Goal: Communication & Community: Answer question/provide support

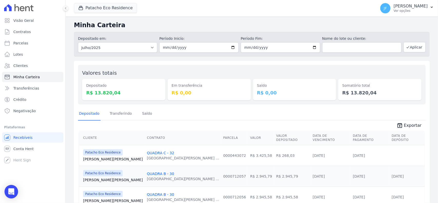
scroll to position [63, 0]
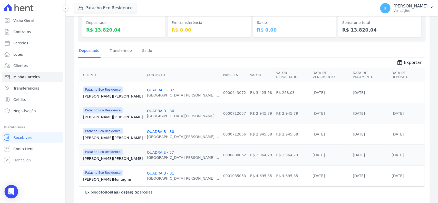
click at [7, 192] on div "Open Intercom Messenger" at bounding box center [12, 192] width 14 height 14
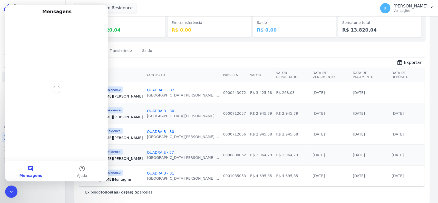
scroll to position [0, 0]
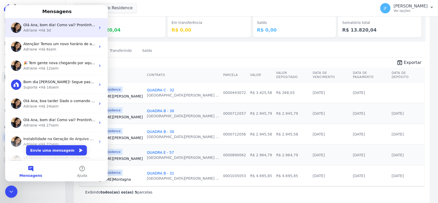
click at [61, 34] on div "Olá Ana, bom dia! Como vai? Prontinho. Dado o comando para espelhamento. ; ) Ad…" at bounding box center [56, 27] width 103 height 19
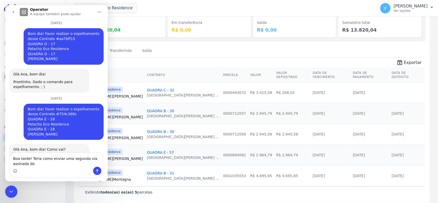
scroll to position [493, 0]
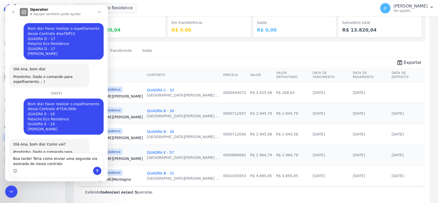
type textarea "Boa tarde! Teria como enviar uma segunda via assinada do nosso contrato?"
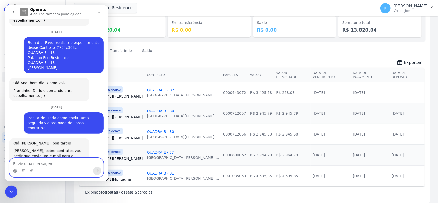
scroll to position [555, 0]
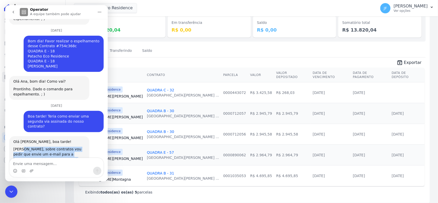
drag, startPoint x: 21, startPoint y: 123, endPoint x: 58, endPoint y: 140, distance: 40.0
click at [58, 140] on div "Olá Ana Patricia, boa tarde! Ana, sobre contratos vou pedir que envie um e-mail…" at bounding box center [49, 159] width 72 height 40
copy div "sobre contratos vou pedir que envie um e-mail para a Vivian: vivian.bozelli@e-a…"
drag, startPoint x: 14, startPoint y: 191, endPoint x: 17, endPoint y: 190, distance: 2.9
click at [14, 191] on icon "Encerramento do Messenger da Intercom" at bounding box center [11, 191] width 6 height 6
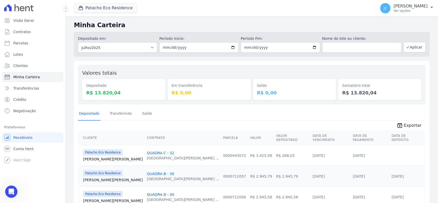
scroll to position [596, 0]
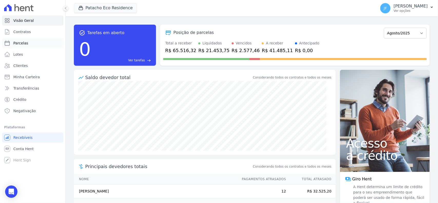
click at [19, 44] on span "Parcelas" at bounding box center [20, 43] width 15 height 5
select select
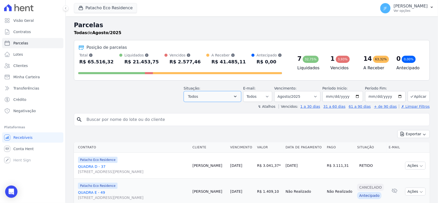
click at [212, 96] on button "Todos" at bounding box center [212, 96] width 57 height 11
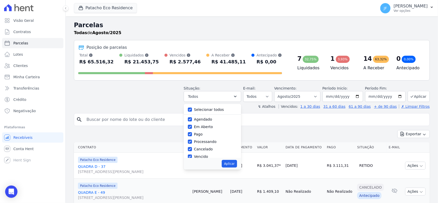
click at [212, 108] on label "Selecionar todos" at bounding box center [209, 109] width 30 height 4
click at [192, 108] on input "Selecionar todos" at bounding box center [190, 109] width 4 height 4
checkbox input "false"
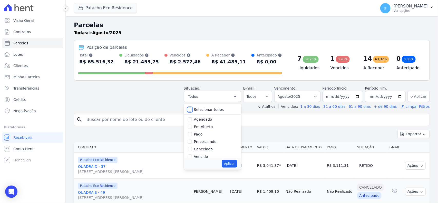
checkbox input "false"
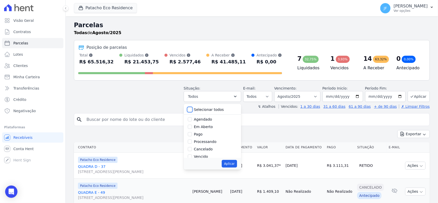
checkbox input "false"
click at [205, 156] on label "Vencido" at bounding box center [201, 156] width 14 height 4
click at [192, 156] on input "Vencido" at bounding box center [190, 156] width 4 height 4
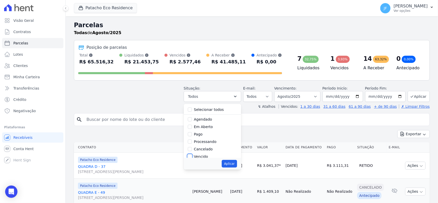
checkbox input "true"
click at [235, 163] on button "Aplicar" at bounding box center [229, 164] width 15 height 8
select select "overdue"
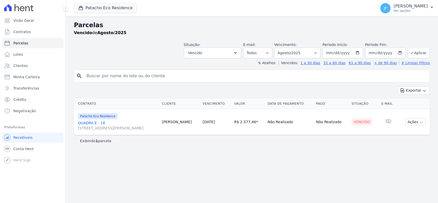
select select
click at [95, 119] on span "Patacho Eco Residence" at bounding box center [97, 116] width 39 height 6
click at [95, 123] on link "QUADRA E - 18 [STREET_ADDRESS][PERSON_NAME]" at bounding box center [118, 125] width 80 height 10
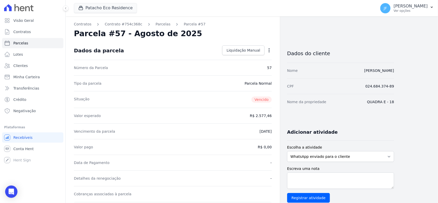
select select
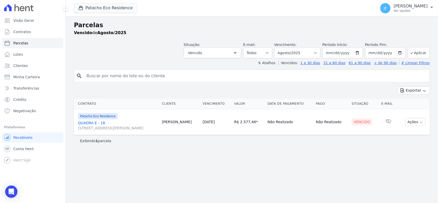
click at [83, 124] on link "QUADRA E - 18 [STREET_ADDRESS][PERSON_NAME]" at bounding box center [118, 125] width 80 height 10
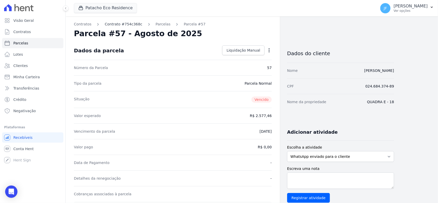
click at [112, 24] on link "Contrato #754c368c" at bounding box center [123, 24] width 37 height 5
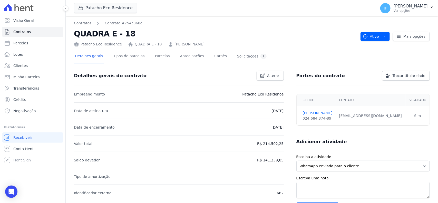
drag, startPoint x: 102, startPoint y: 21, endPoint x: 207, endPoint y: 45, distance: 108.3
click at [207, 45] on div "Contratos Contrato #754c368c QUADRA E - 18 Patacho Eco Residence QUADRA E - 18 …" at bounding box center [215, 34] width 282 height 26
copy div "Contrato #754c368c QUADRA E - 18 Patacho Eco Residence QUADRA E - 18 [PERSON_NA…"
click at [11, 197] on div "Open Intercom Messenger" at bounding box center [12, 192] width 14 height 14
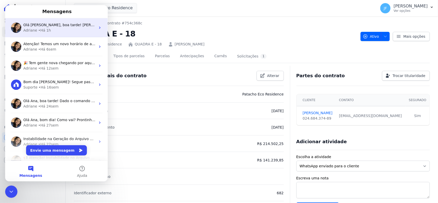
click at [61, 25] on span "Olá [PERSON_NAME], boa tarde! [PERSON_NAME], sobre contratos vou pedir que envi…" at bounding box center [214, 25] width 382 height 4
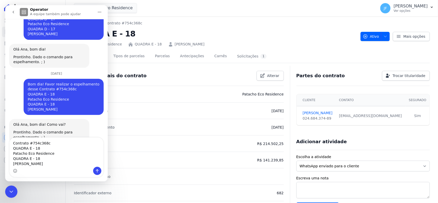
scroll to position [512, 0]
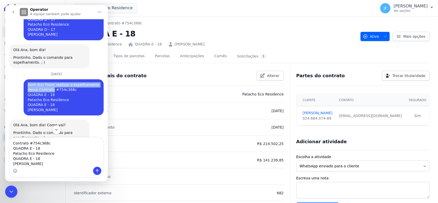
drag, startPoint x: 39, startPoint y: 61, endPoint x: 48, endPoint y: 69, distance: 12.0
click at [48, 79] on div "Bom dia! Favor realizar o espelhamento desse Contrato #754c368c QUADRA E - 18 P…" at bounding box center [64, 97] width 80 height 36
click at [44, 82] on div "Bom dia! Favor realizar o espelhamento desse Contrato #754c368c QUADRA E - 18 P…" at bounding box center [64, 97] width 72 height 30
drag, startPoint x: 40, startPoint y: 64, endPoint x: 49, endPoint y: 69, distance: 10.5
click at [49, 82] on div "Bom dia! Favor realizar o espelhamento desse Contrato #754c368c QUADRA E - 18 P…" at bounding box center [64, 97] width 72 height 30
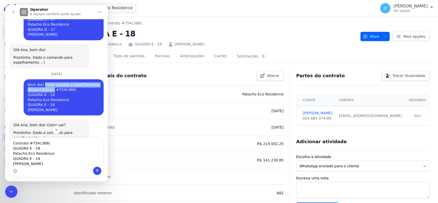
copy div "Favor realizar o espelhamento desse Contrato"
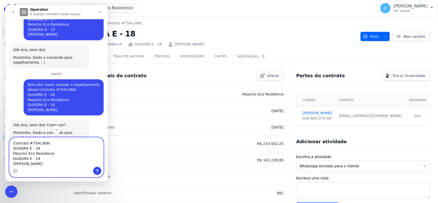
click at [13, 142] on textarea "Contrato #754c368c QUADRA E - 18 Patacho Eco Residence QUADRA E - 18 [PERSON_NA…" at bounding box center [56, 151] width 94 height 29
paste textarea "Favor realizar o espelhamento desse Contrato"
type textarea "Favor realizar o espelhamento desse Contrato #754c368c QUADRA E - 18 Patacho Ec…"
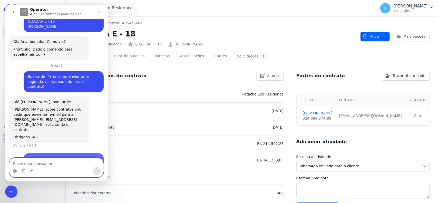
scroll to position [596, 0]
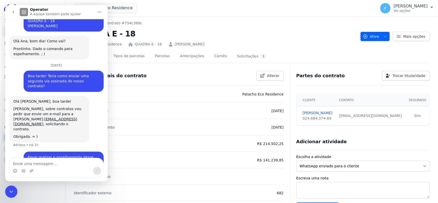
click at [13, 192] on icon "Encerramento do Messenger da Intercom" at bounding box center [11, 191] width 6 height 6
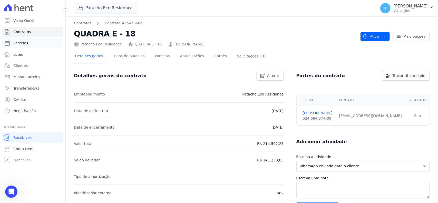
click at [35, 42] on link "Parcelas" at bounding box center [32, 43] width 61 height 10
select select
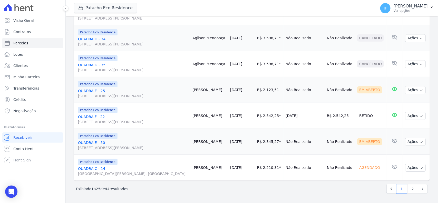
scroll to position [739, 0]
click at [412, 140] on button "Ações" at bounding box center [415, 142] width 21 height 8
click at [397, 168] on link "Enviar whatsapp" at bounding box center [413, 172] width 49 height 9
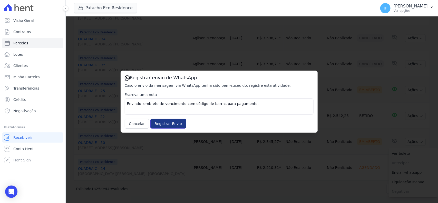
click at [169, 128] on input "Registrar Envio" at bounding box center [168, 124] width 36 height 10
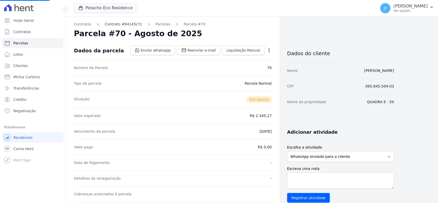
select select
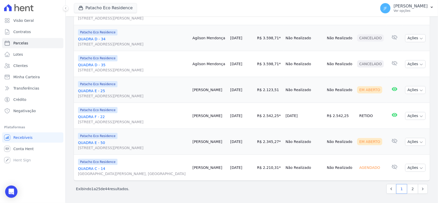
scroll to position [705, 0]
click at [410, 94] on button "Ações" at bounding box center [415, 90] width 21 height 8
click at [391, 125] on link "Enviar whatsapp" at bounding box center [413, 120] width 49 height 9
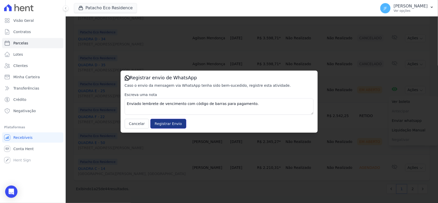
click at [168, 126] on input "Registrar Envio" at bounding box center [168, 124] width 36 height 10
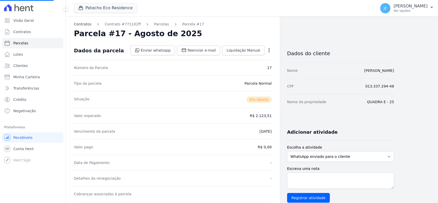
select select
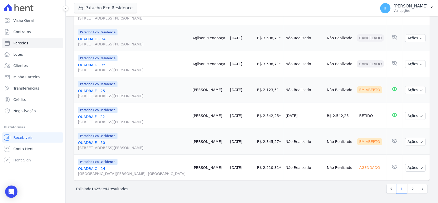
scroll to position [739, 0]
click at [407, 189] on link "2" at bounding box center [412, 189] width 11 height 10
click at [407, 190] on link "2" at bounding box center [412, 189] width 11 height 10
select select
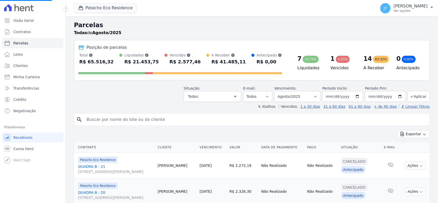
select select
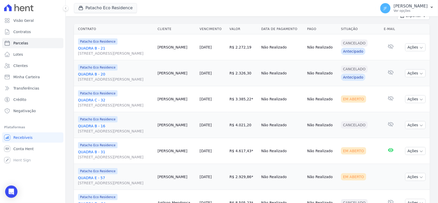
scroll to position [128, 0]
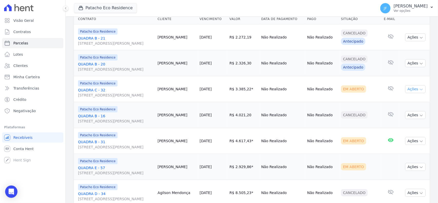
click at [412, 93] on button "Ações" at bounding box center [415, 89] width 21 height 8
click at [406, 125] on link "Enviar whatsapp" at bounding box center [413, 119] width 49 height 9
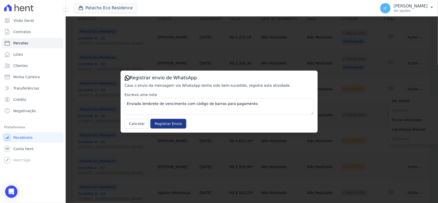
click at [176, 123] on input "Registrar Envio" at bounding box center [168, 124] width 36 height 10
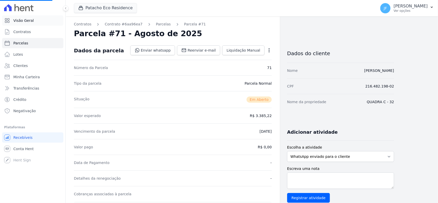
select select
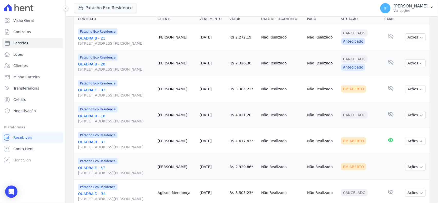
scroll to position [160, 0]
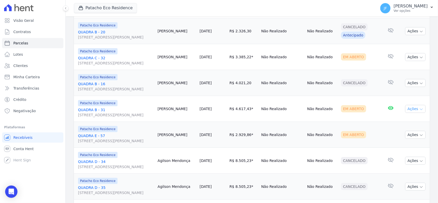
click at [414, 113] on button "Ações" at bounding box center [415, 109] width 21 height 8
click at [401, 144] on link "Enviar whatsapp" at bounding box center [413, 139] width 49 height 9
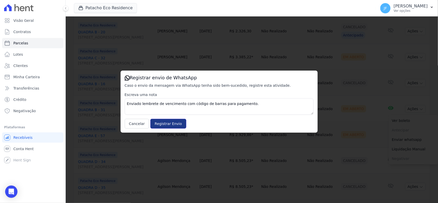
click at [179, 126] on input "Registrar Envio" at bounding box center [168, 124] width 36 height 10
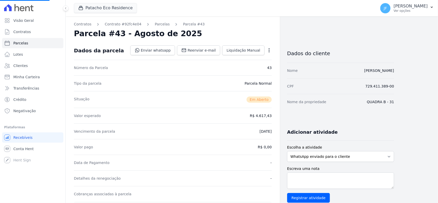
select select
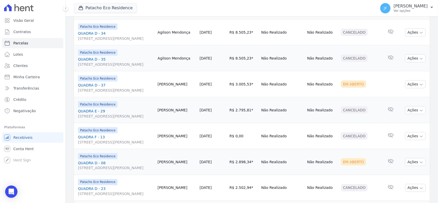
scroll to position [256, 0]
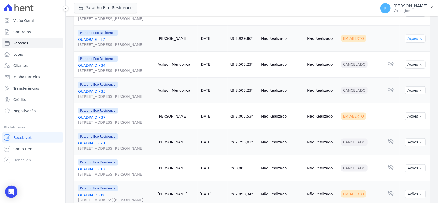
click at [411, 43] on button "Ações" at bounding box center [415, 39] width 21 height 8
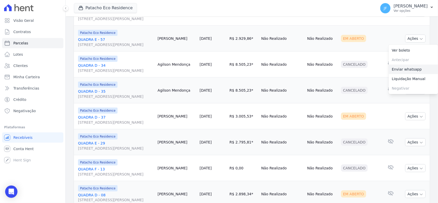
click at [403, 74] on link "Enviar whatsapp" at bounding box center [413, 69] width 49 height 9
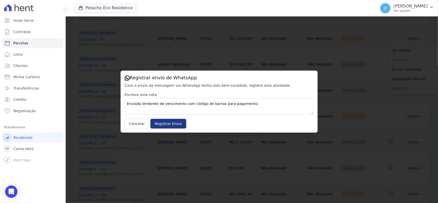
click at [176, 125] on input "Registrar Envio" at bounding box center [168, 124] width 36 height 10
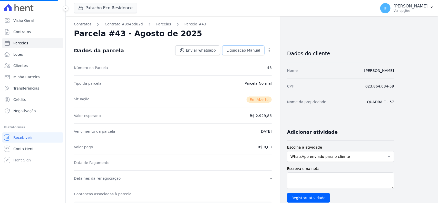
select select
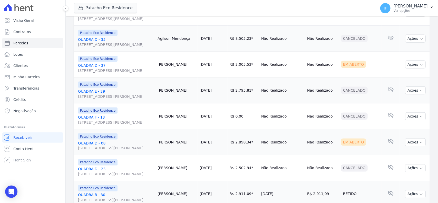
scroll to position [321, 0]
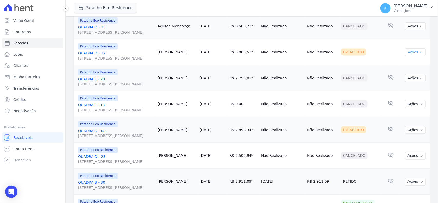
click at [408, 56] on button "Ações" at bounding box center [415, 52] width 21 height 8
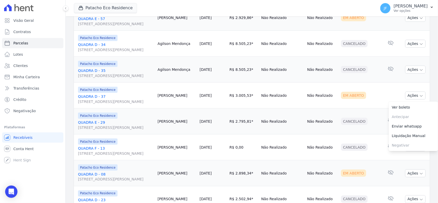
scroll to position [288, 0]
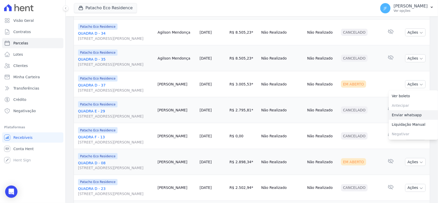
click at [405, 120] on link "Enviar whatsapp" at bounding box center [413, 114] width 49 height 9
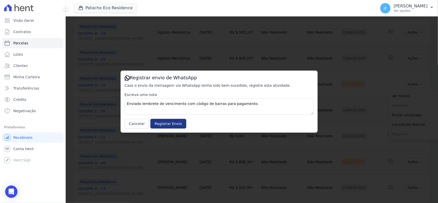
click at [174, 125] on input "Registrar Envio" at bounding box center [168, 124] width 36 height 10
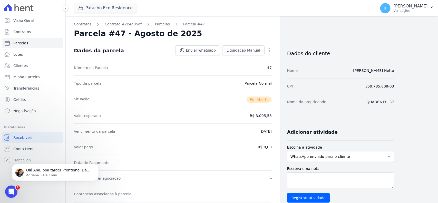
click at [12, 194] on icon "Abertura do Messenger da Intercom" at bounding box center [11, 191] width 8 height 8
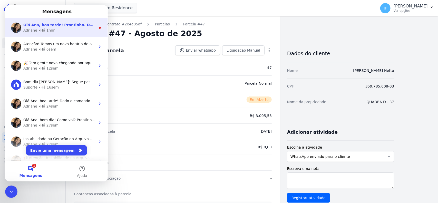
click at [72, 28] on div "Adriane • Há 1min" at bounding box center [59, 30] width 72 height 5
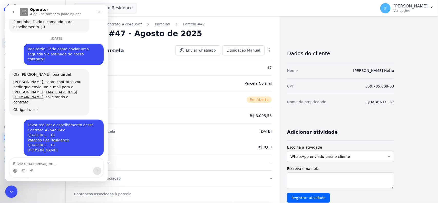
scroll to position [632, 0]
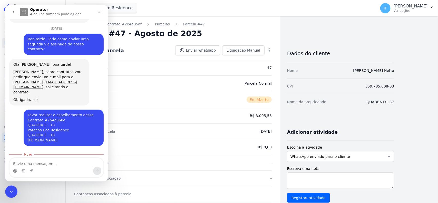
click at [11, 190] on icon "Encerramento do Messenger da Intercom" at bounding box center [11, 191] width 6 height 6
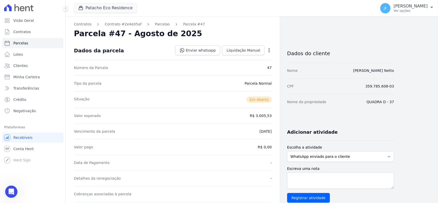
scroll to position [624, 0]
select select
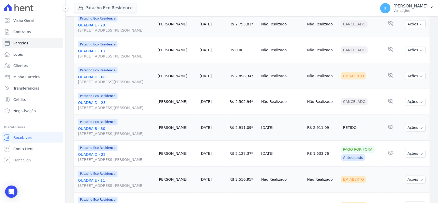
scroll to position [385, 0]
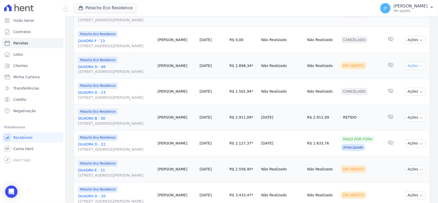
click at [412, 70] on button "Ações" at bounding box center [415, 66] width 21 height 8
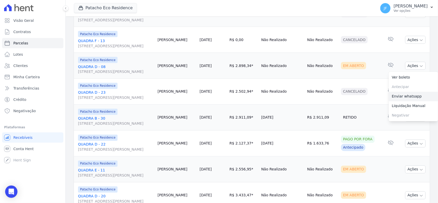
click at [402, 101] on link "Enviar whatsapp" at bounding box center [413, 96] width 49 height 9
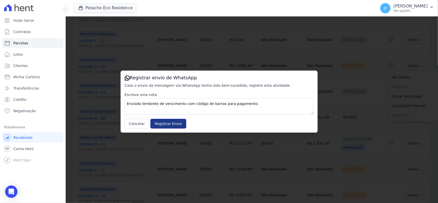
click at [167, 125] on input "Registrar Envio" at bounding box center [168, 124] width 36 height 10
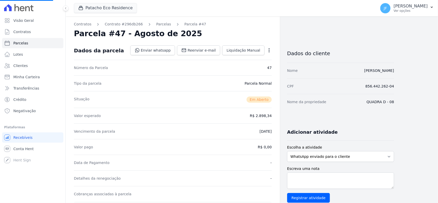
select select
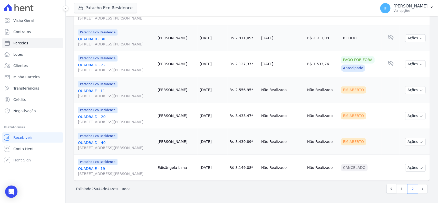
scroll to position [513, 0]
click at [419, 92] on icon "button" at bounding box center [421, 90] width 4 height 4
click at [406, 125] on link "Enviar whatsapp" at bounding box center [413, 120] width 49 height 9
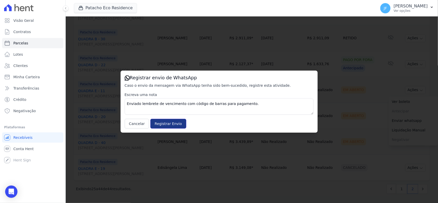
click at [176, 121] on input "Registrar Envio" at bounding box center [168, 124] width 36 height 10
click at [173, 124] on input "Registrar Envio" at bounding box center [168, 124] width 36 height 10
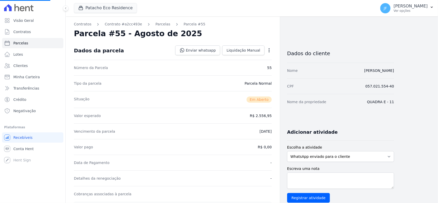
select select
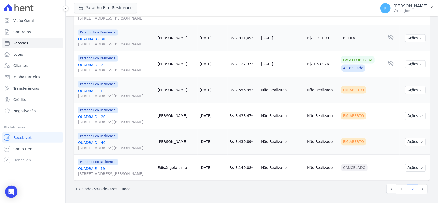
scroll to position [567, 0]
click at [410, 112] on button "Ações" at bounding box center [415, 116] width 21 height 8
click at [401, 142] on link "Enviar whatsapp" at bounding box center [413, 146] width 49 height 9
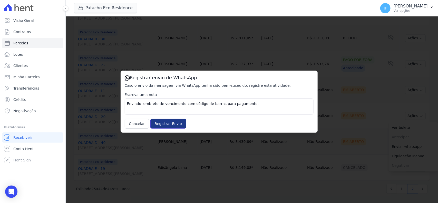
click at [163, 126] on input "Registrar Envio" at bounding box center [168, 124] width 36 height 10
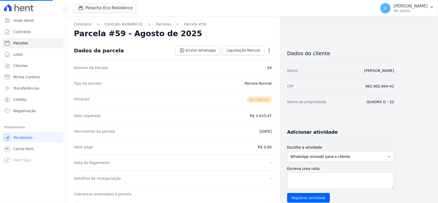
select select
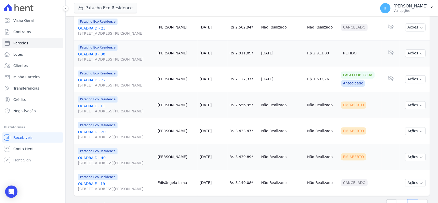
scroll to position [567, 0]
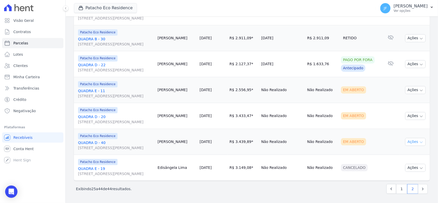
click at [419, 140] on icon "button" at bounding box center [421, 142] width 4 height 4
click at [400, 168] on link "Enviar whatsapp" at bounding box center [413, 172] width 49 height 9
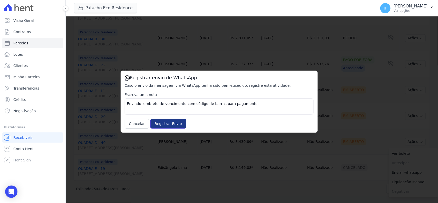
click at [170, 121] on input "Registrar Envio" at bounding box center [168, 124] width 36 height 10
click at [172, 124] on input "Registrar Envio" at bounding box center [168, 124] width 36 height 10
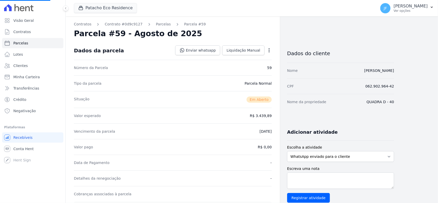
select select
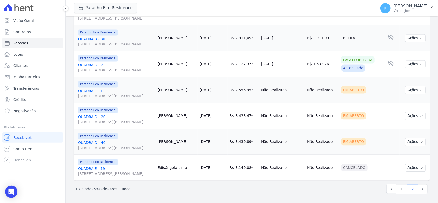
scroll to position [567, 0]
